Goal: Book appointment/travel/reservation

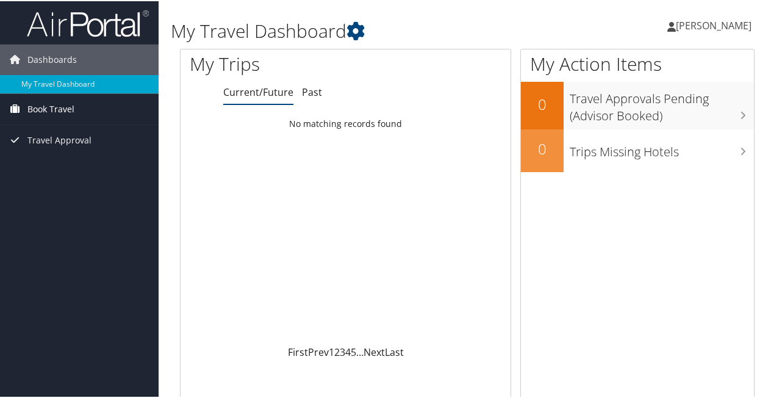
click at [52, 104] on span "Book Travel" at bounding box center [50, 108] width 47 height 31
click at [58, 85] on link "My Travel Dashboard" at bounding box center [79, 83] width 159 height 18
click at [59, 103] on span "Book Travel" at bounding box center [50, 108] width 47 height 31
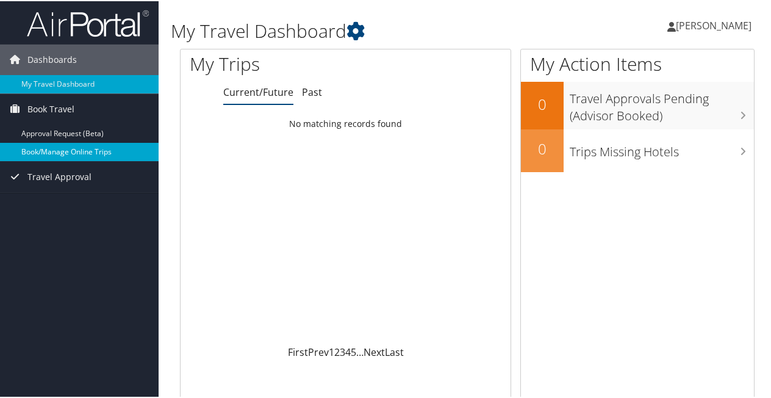
click at [78, 153] on link "Book/Manage Online Trips" at bounding box center [79, 151] width 159 height 18
